Goal: Obtain resource: Download file/media

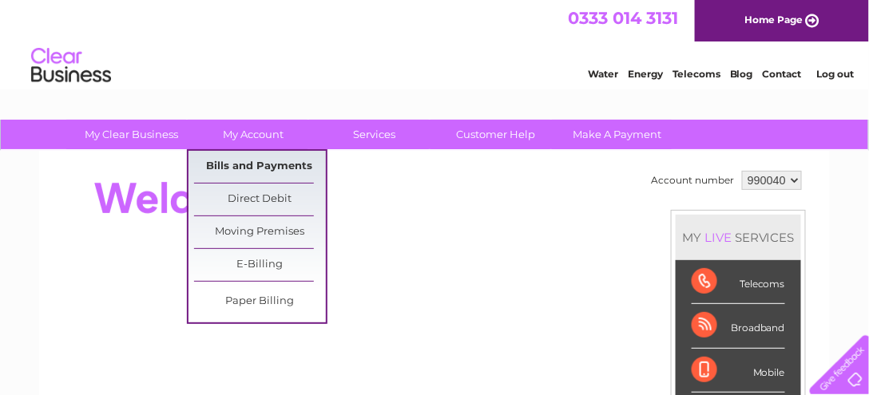
click at [278, 167] on link "Bills and Payments" at bounding box center [260, 167] width 132 height 32
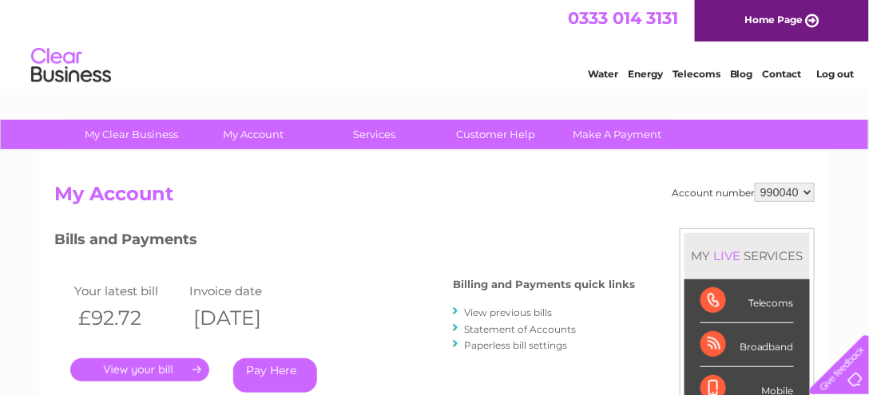
scroll to position [182, 0]
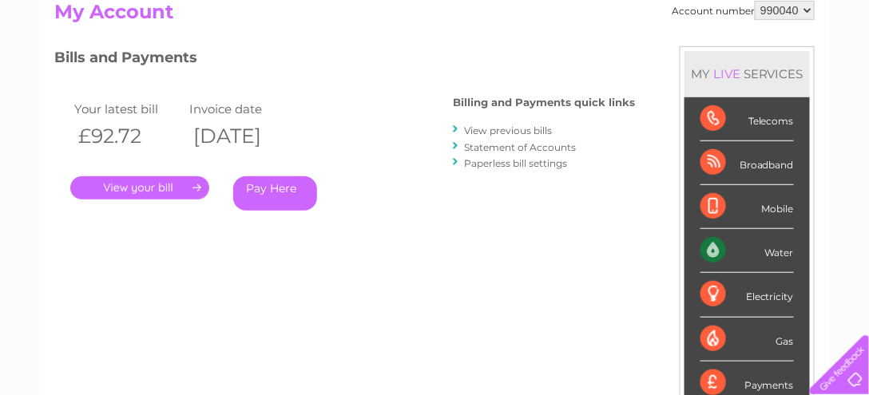
click at [174, 187] on link "." at bounding box center [139, 188] width 139 height 23
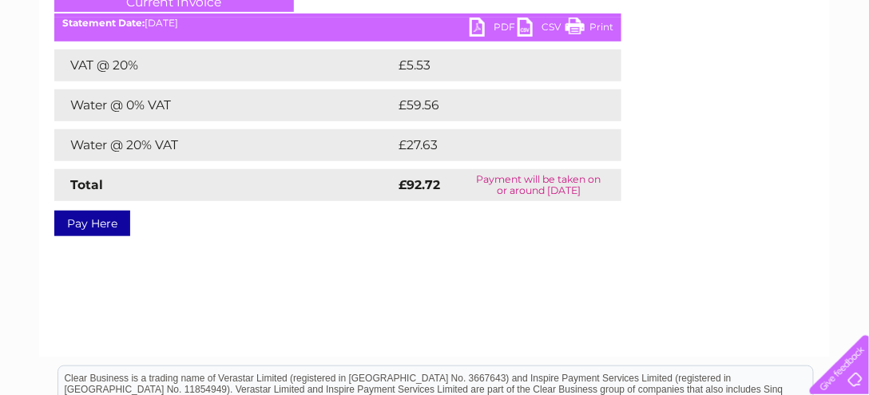
scroll to position [182, 0]
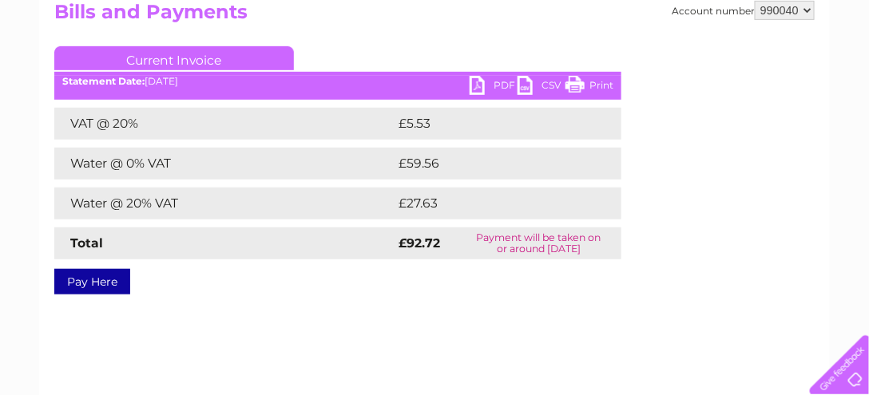
click at [489, 83] on link "PDF" at bounding box center [494, 87] width 48 height 23
click at [477, 87] on link "PDF" at bounding box center [494, 87] width 48 height 23
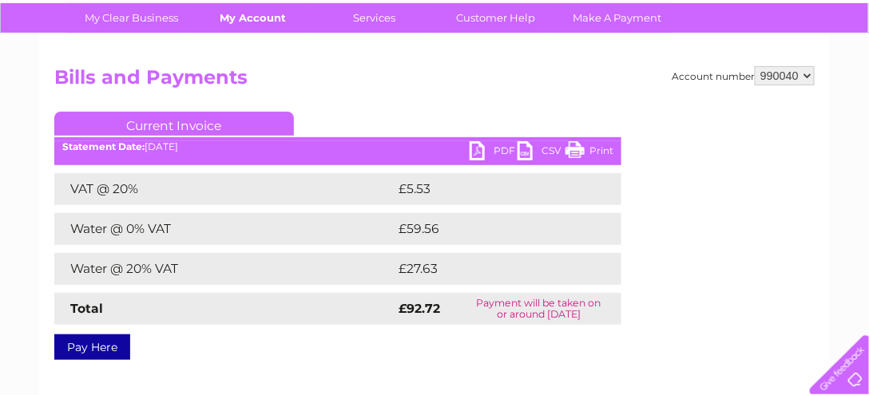
scroll to position [0, 0]
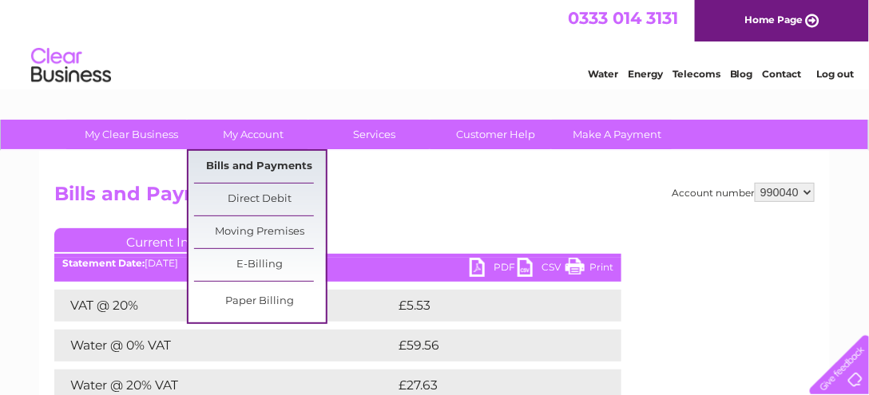
click at [250, 167] on link "Bills and Payments" at bounding box center [260, 167] width 132 height 32
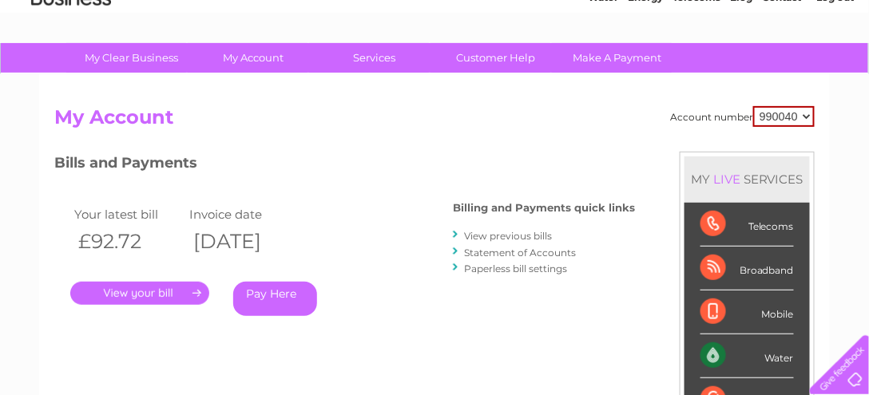
scroll to position [137, 0]
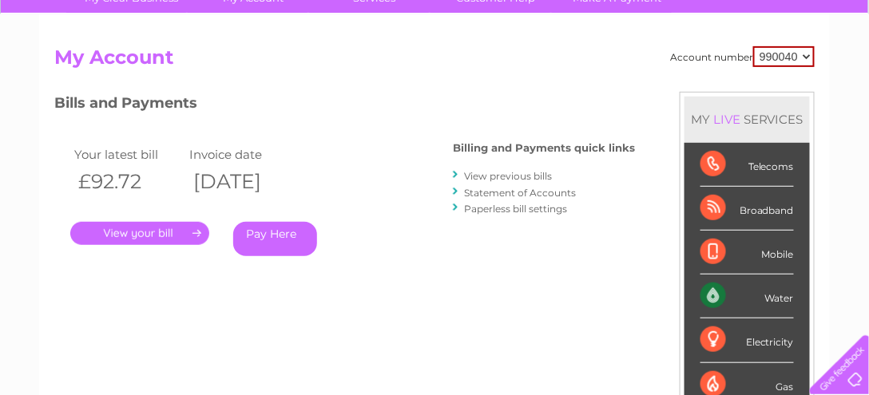
click at [504, 174] on link "View previous bills" at bounding box center [508, 176] width 88 height 12
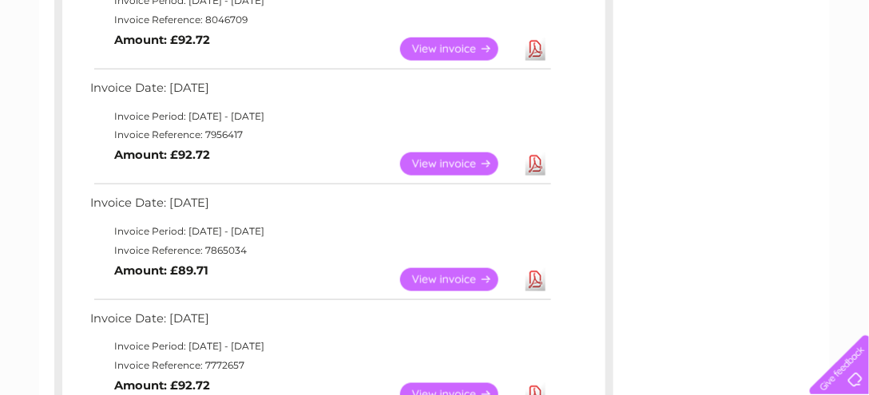
scroll to position [365, 0]
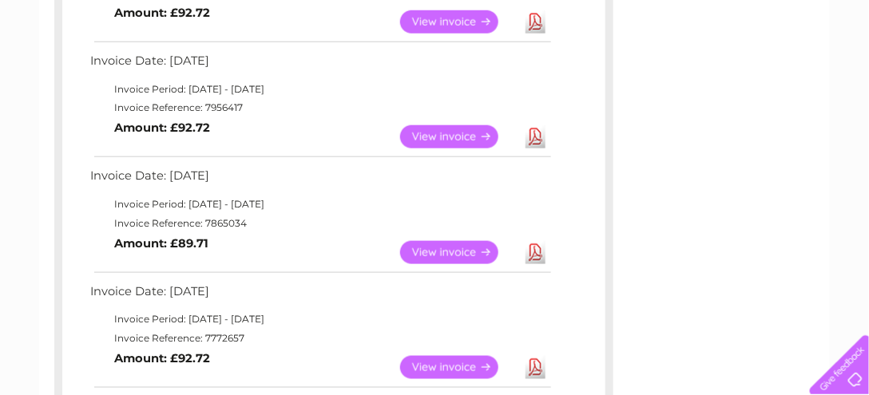
click at [483, 249] on link "View" at bounding box center [458, 252] width 117 height 23
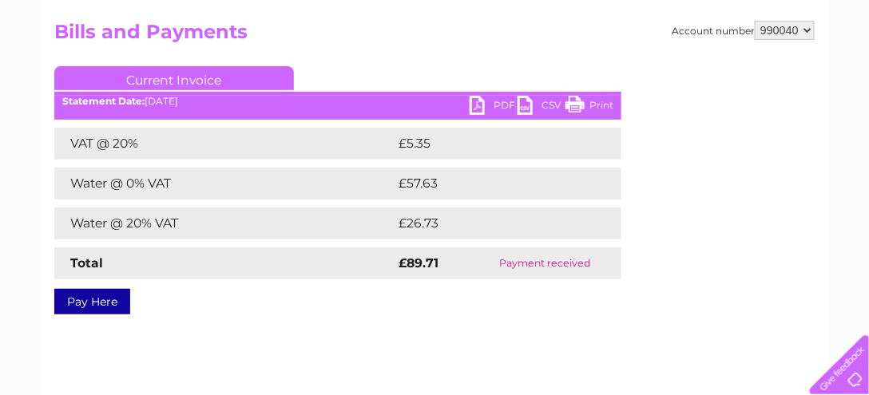
scroll to position [182, 0]
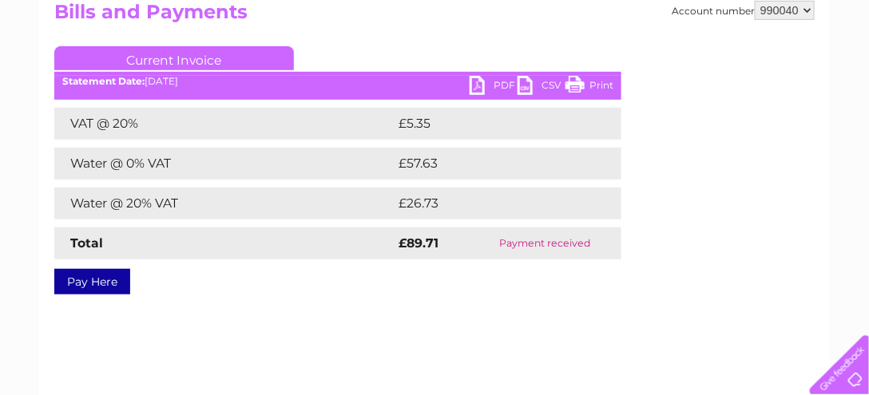
click at [486, 81] on link "PDF" at bounding box center [494, 87] width 48 height 23
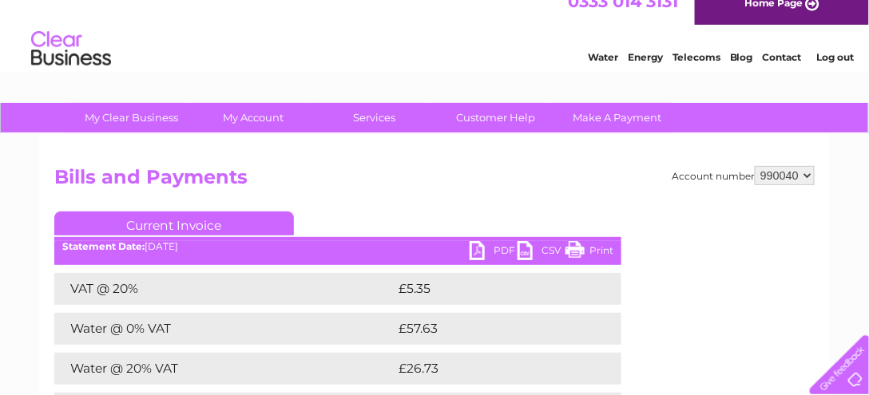
scroll to position [0, 0]
